Goal: Task Accomplishment & Management: Manage account settings

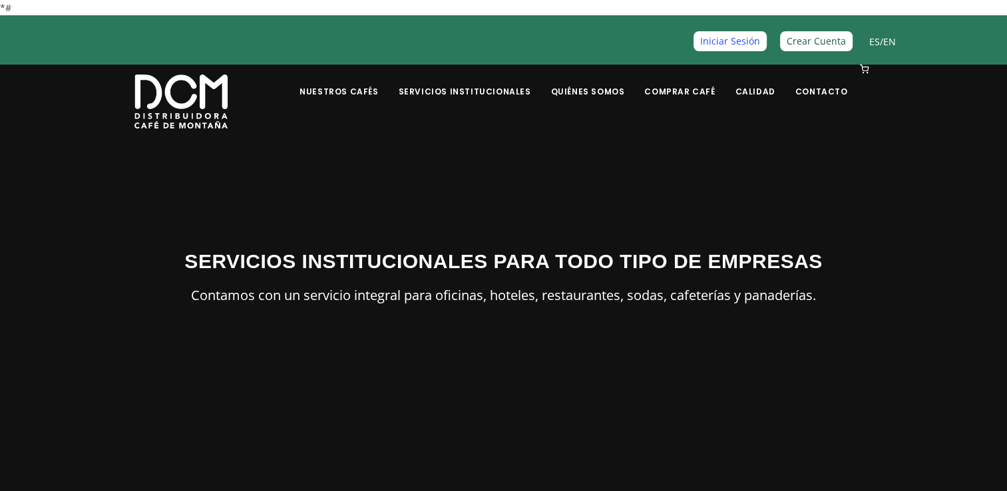
click at [745, 41] on link "Iniciar Sesión" at bounding box center [730, 40] width 73 height 19
click at [727, 41] on link "Iniciar Sesión" at bounding box center [730, 40] width 73 height 19
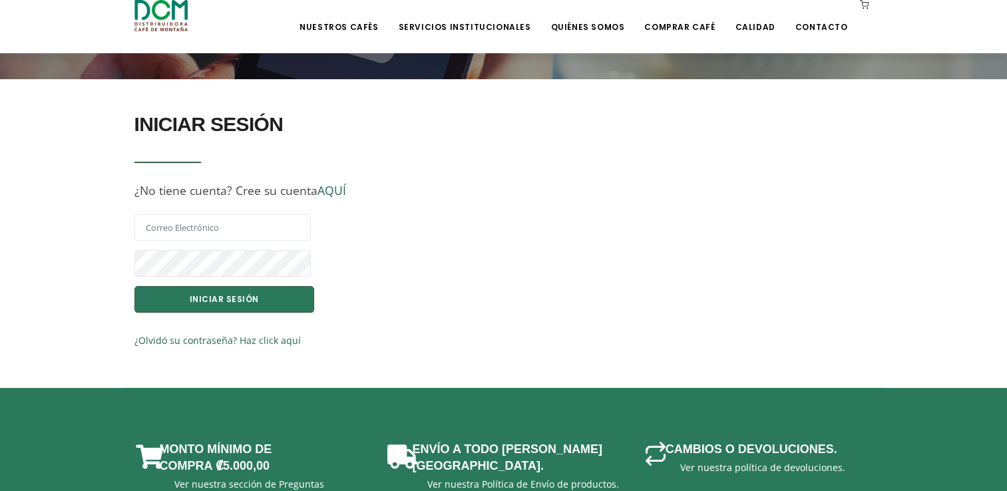
scroll to position [277, 0]
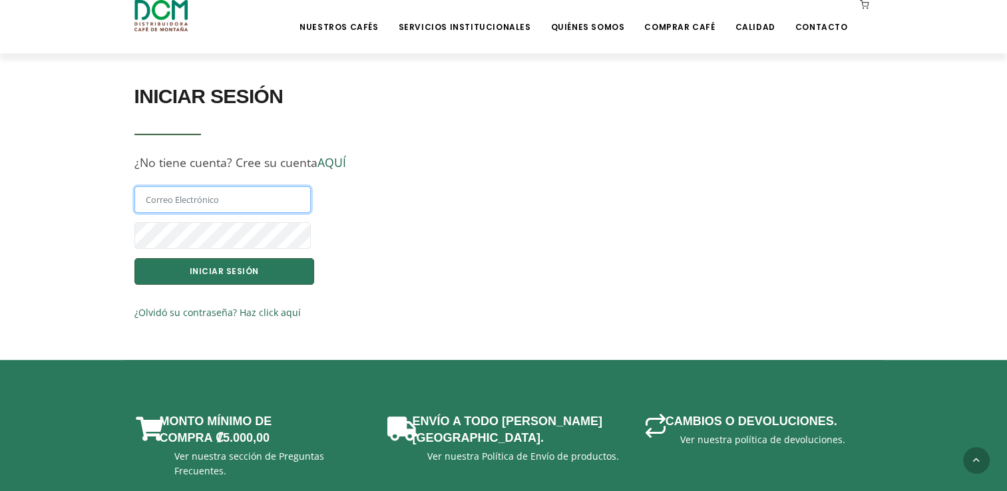
click at [252, 188] on input "text" at bounding box center [222, 199] width 176 height 27
type input "[EMAIL_ADDRESS][DOMAIN_NAME]"
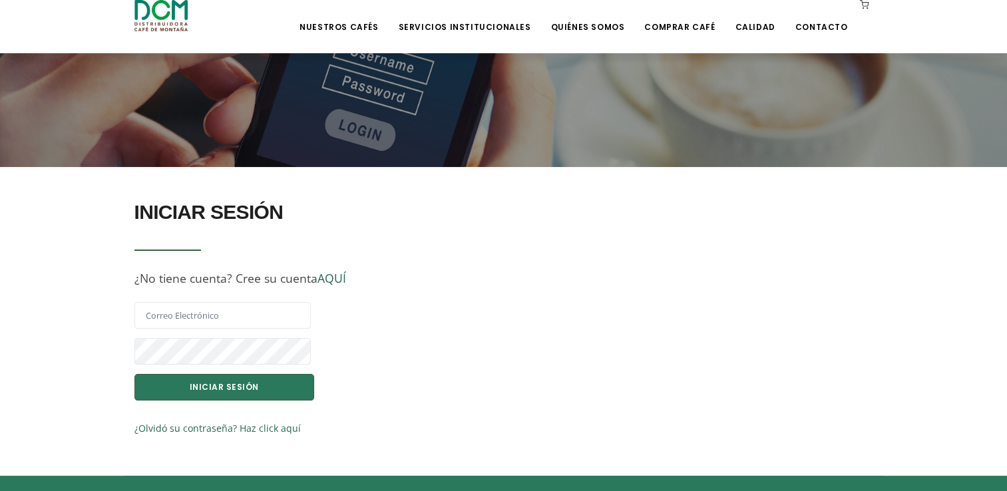
scroll to position [160, 0]
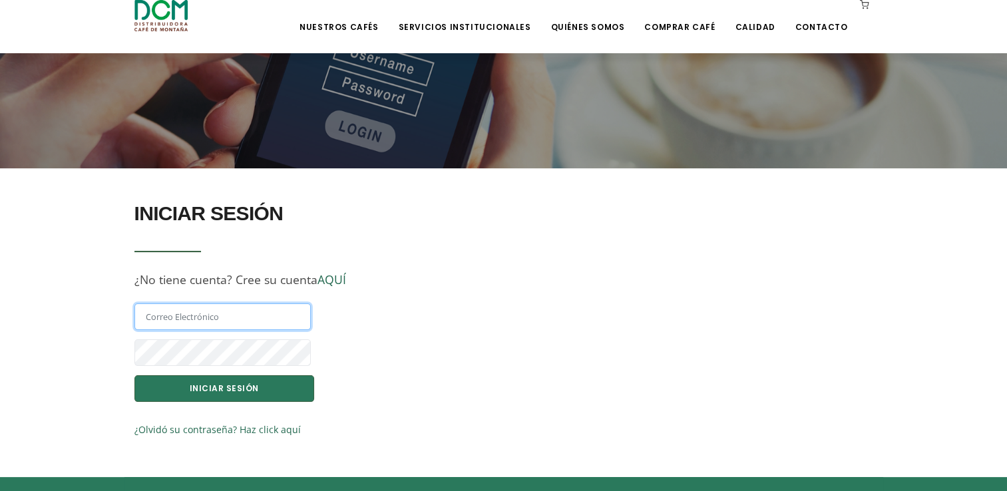
click at [256, 313] on input "text" at bounding box center [222, 317] width 176 height 27
type input "[EMAIL_ADDRESS][DOMAIN_NAME]"
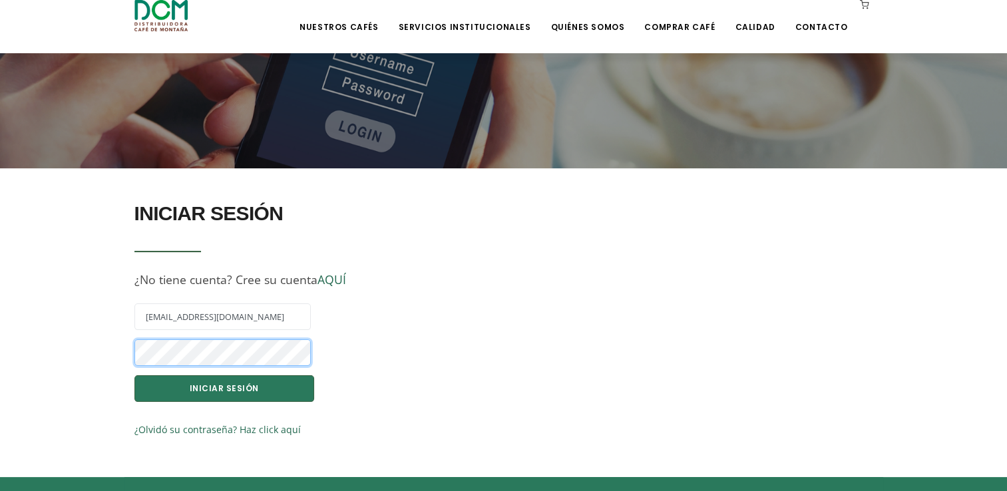
click at [262, 358] on div at bounding box center [314, 357] width 366 height 36
